Goal: Find specific page/section: Find specific page/section

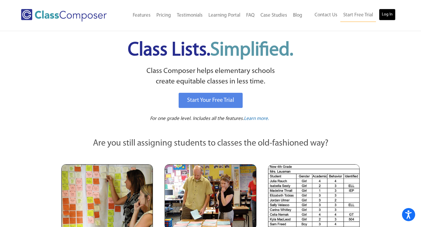
click at [387, 15] on link "Log In" at bounding box center [387, 15] width 17 height 12
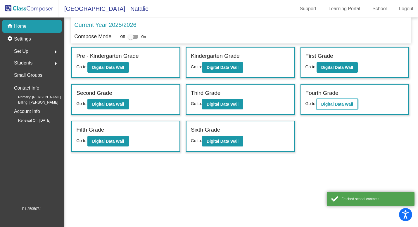
click at [343, 104] on b "Digital Data Wall" at bounding box center [337, 104] width 32 height 5
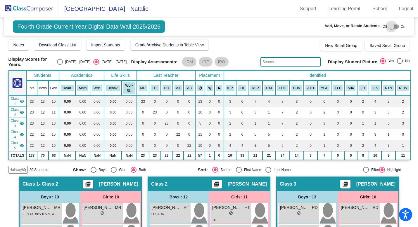
click at [392, 26] on div at bounding box center [393, 27] width 11 height 4
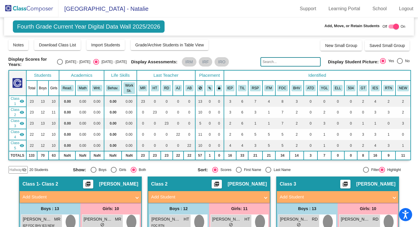
click at [18, 170] on span "Hallway" at bounding box center [16, 169] width 12 height 5
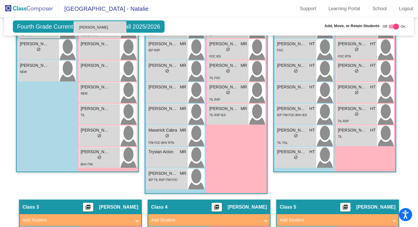
scroll to position [300, 0]
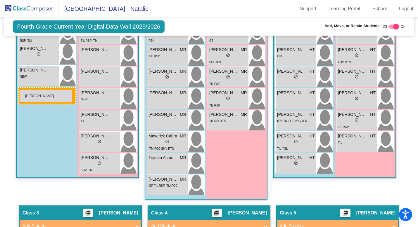
drag, startPoint x: 289, startPoint y: 77, endPoint x: 20, endPoint y: 90, distance: 270.1
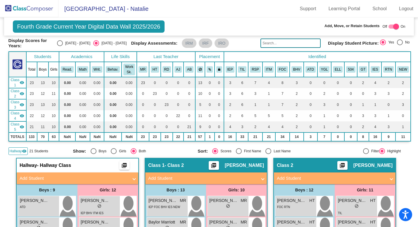
scroll to position [0, 0]
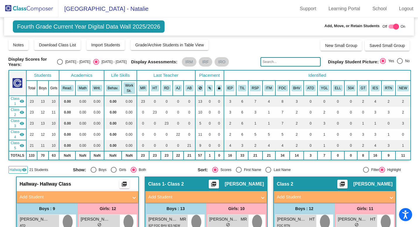
click at [389, 26] on div at bounding box center [393, 27] width 11 height 4
checkbox input "false"
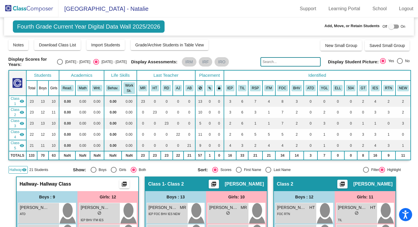
click at [63, 61] on div "Select an option" at bounding box center [60, 62] width 6 height 6
click at [60, 65] on input "2024 - 2025" at bounding box center [60, 65] width 0 height 0
radio input "true"
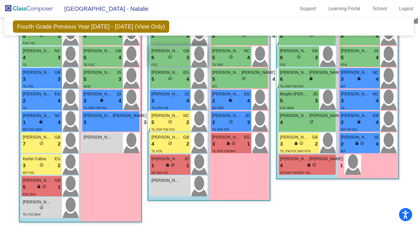
scroll to position [583, 0]
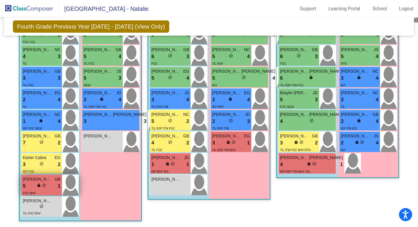
click at [33, 183] on div "5 lock do_not_disturb_alt 1" at bounding box center [42, 187] width 38 height 8
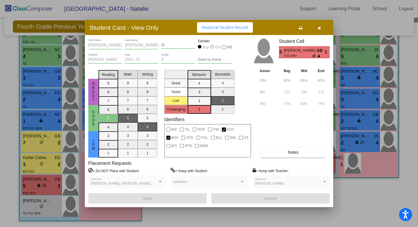
scroll to position [0, 0]
click at [288, 153] on span "Notes" at bounding box center [293, 152] width 11 height 5
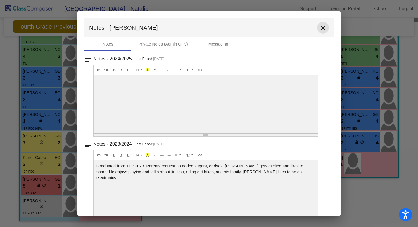
click at [320, 28] on mat-icon "close" at bounding box center [322, 28] width 7 height 7
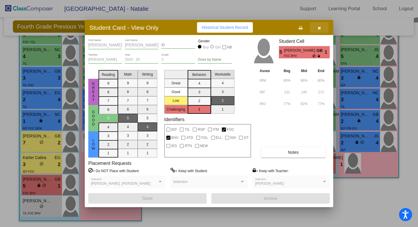
click at [319, 27] on icon "button" at bounding box center [319, 28] width 3 height 4
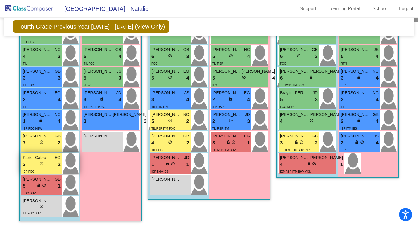
click at [42, 156] on span "Karter Cabra" at bounding box center [37, 158] width 29 height 6
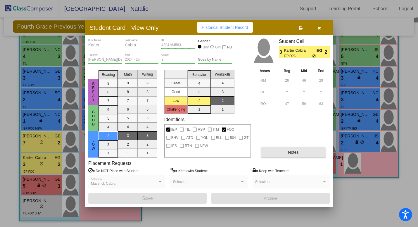
click at [289, 153] on span "Notes" at bounding box center [293, 152] width 11 height 5
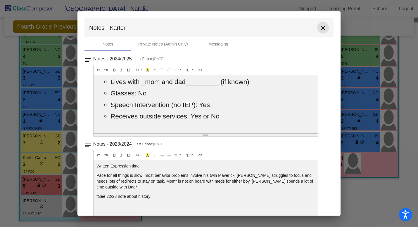
click at [320, 28] on mat-icon "close" at bounding box center [322, 28] width 7 height 7
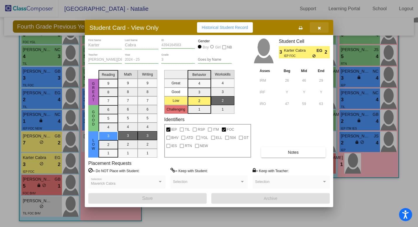
click at [321, 27] on button "button" at bounding box center [319, 27] width 19 height 11
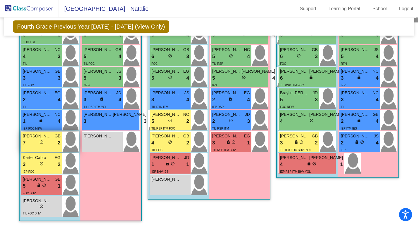
click at [37, 135] on span "Calvin Reeter" at bounding box center [37, 136] width 29 height 6
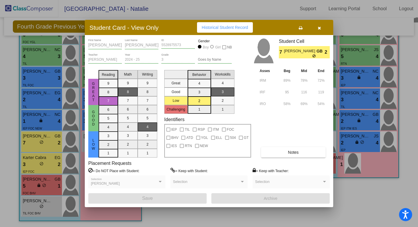
click at [295, 155] on span "Notes" at bounding box center [293, 152] width 11 height 5
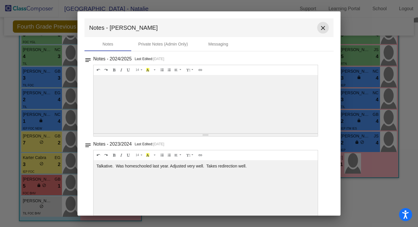
click at [321, 29] on mat-icon "close" at bounding box center [322, 28] width 7 height 7
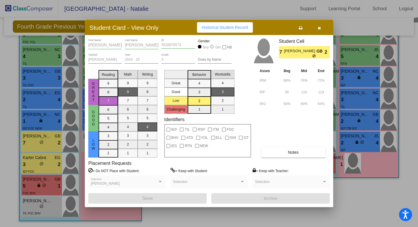
click at [319, 27] on icon "button" at bounding box center [319, 28] width 3 height 4
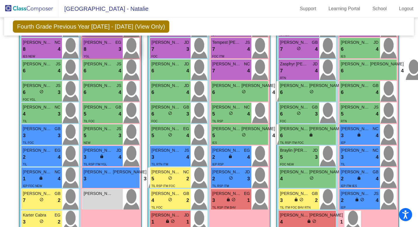
scroll to position [525, 0]
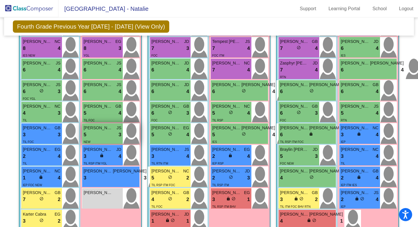
click at [101, 129] on span "Bentley Jessa" at bounding box center [98, 128] width 29 height 6
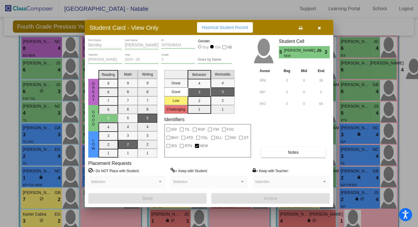
click at [295, 152] on span "Notes" at bounding box center [293, 152] width 11 height 5
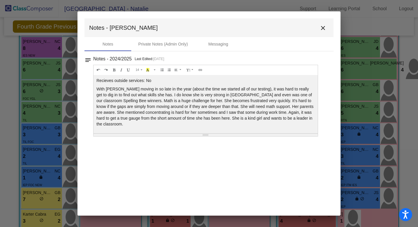
scroll to position [0, 0]
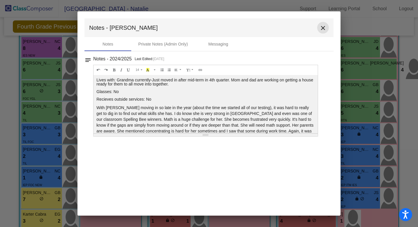
click at [323, 27] on mat-icon "close" at bounding box center [322, 28] width 7 height 7
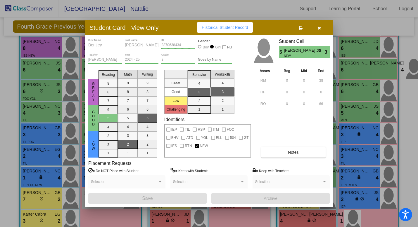
click at [320, 26] on icon "button" at bounding box center [319, 28] width 3 height 4
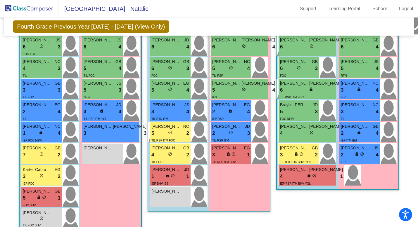
scroll to position [583, 0]
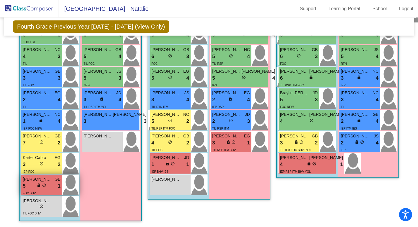
click at [37, 184] on span "lock" at bounding box center [39, 186] width 4 height 4
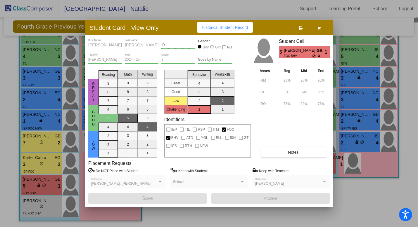
click at [288, 153] on span "Notes" at bounding box center [293, 152] width 11 height 5
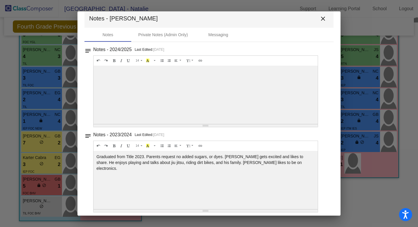
scroll to position [0, 0]
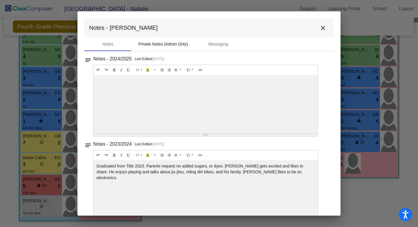
click at [162, 43] on div "Private Notes (Admin Only)" at bounding box center [163, 44] width 50 height 6
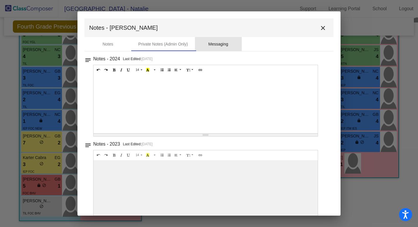
click at [218, 43] on div "Messaging" at bounding box center [218, 44] width 20 height 6
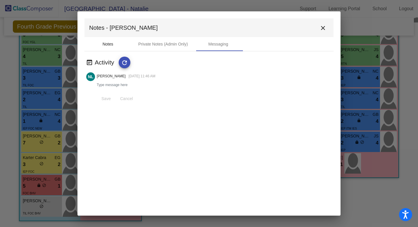
click at [107, 44] on div "Notes" at bounding box center [108, 44] width 11 height 6
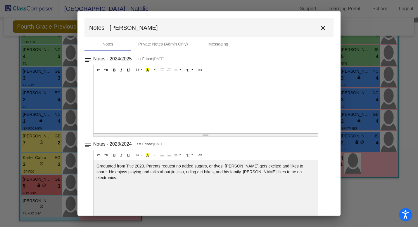
click at [320, 28] on mat-icon "close" at bounding box center [322, 28] width 7 height 7
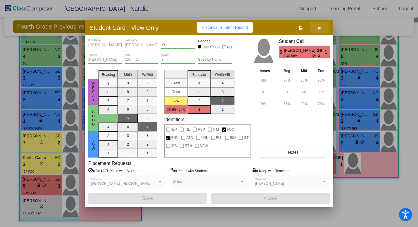
click at [320, 28] on icon "button" at bounding box center [319, 28] width 3 height 4
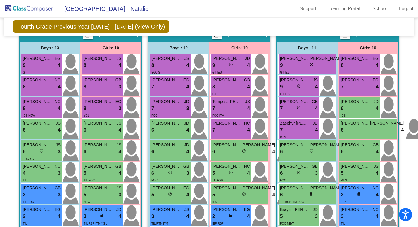
scroll to position [465, 0]
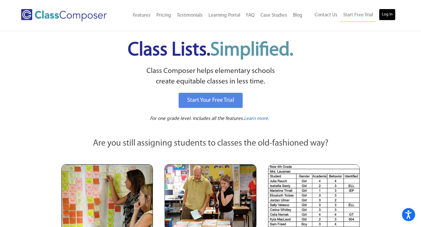
click at [387, 16] on link "Log In" at bounding box center [387, 15] width 17 height 12
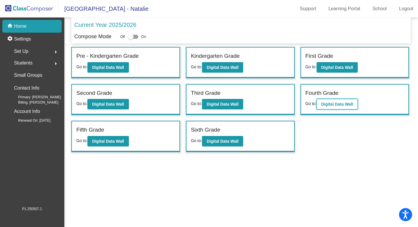
click at [340, 104] on b "Digital Data Wall" at bounding box center [337, 104] width 32 height 5
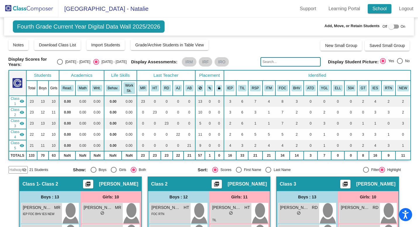
click at [376, 9] on link "School" at bounding box center [380, 8] width 24 height 9
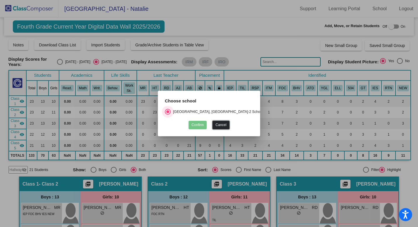
click at [220, 127] on button "Cancel" at bounding box center [220, 125] width 17 height 8
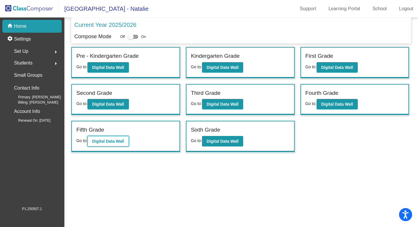
click at [114, 143] on b "Digital Data Wall" at bounding box center [108, 141] width 32 height 5
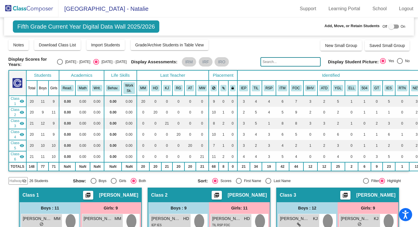
click at [269, 62] on input "text" at bounding box center [290, 61] width 60 height 9
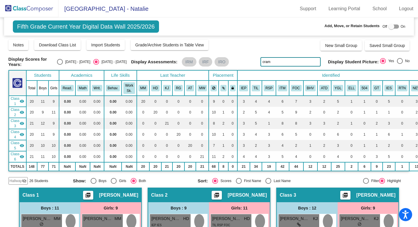
click at [19, 179] on span "Hallway" at bounding box center [16, 181] width 12 height 5
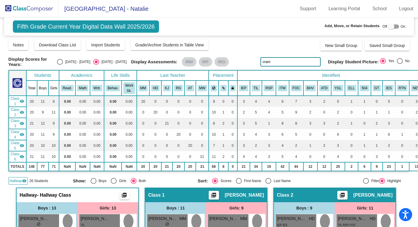
click at [273, 63] on input "cram" at bounding box center [290, 61] width 60 height 9
type input "c"
type input "neveah"
click at [234, 61] on div "Display Assessments: IRM IRF IRO" at bounding box center [193, 61] width 125 height 9
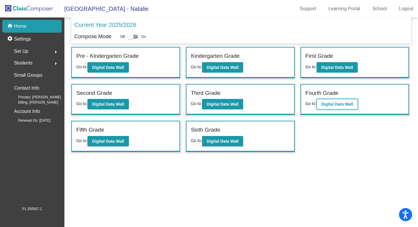
click at [341, 107] on button "Digital Data Wall" at bounding box center [337, 104] width 41 height 11
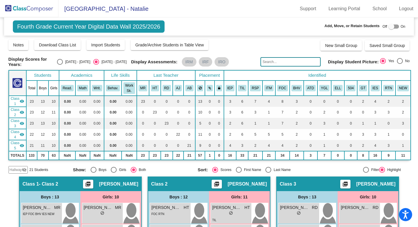
click at [270, 63] on input "text" at bounding box center [290, 61] width 60 height 9
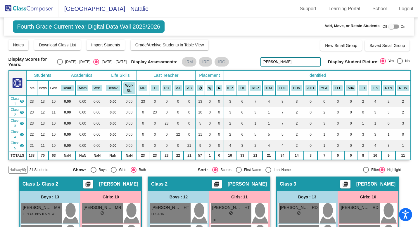
type input "cramer"
click at [19, 169] on span "Hallway" at bounding box center [16, 169] width 12 height 5
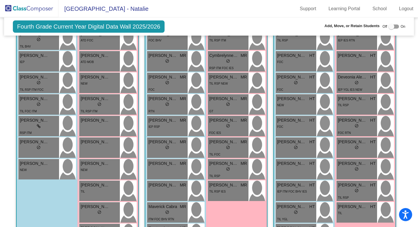
scroll to position [217, 0]
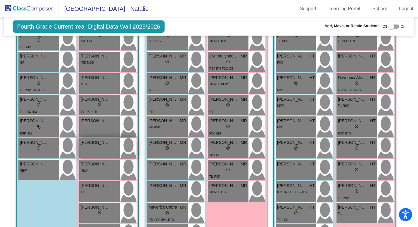
click at [100, 147] on div "Nevaeh Kramer lock do_not_disturb_alt" at bounding box center [99, 148] width 41 height 20
